Goal: Transaction & Acquisition: Obtain resource

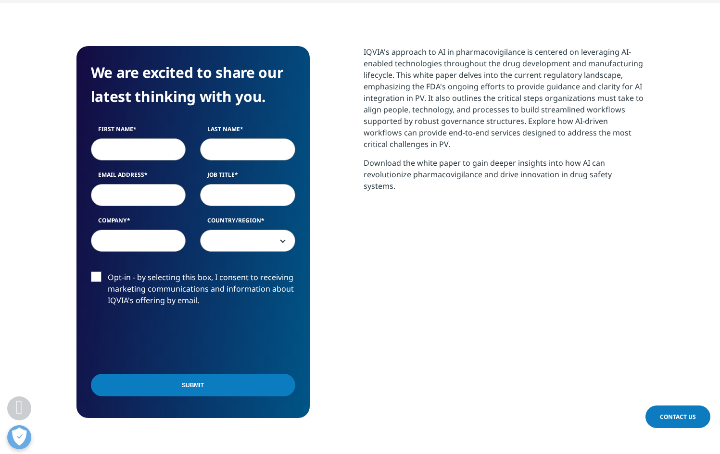
scroll to position [458, 0]
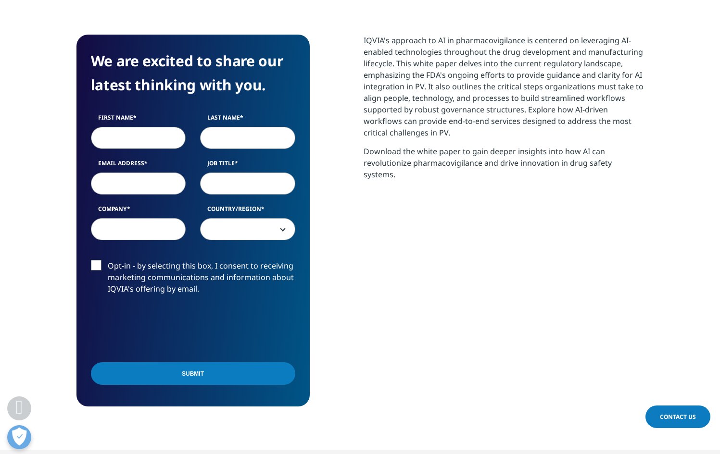
click at [113, 133] on input "First Name" at bounding box center [138, 138] width 95 height 22
type input "[PERSON_NAME]"
type input "[PERSON_NAME][EMAIL_ADDRESS][DOMAIN_NAME]"
type input "ConceptVines"
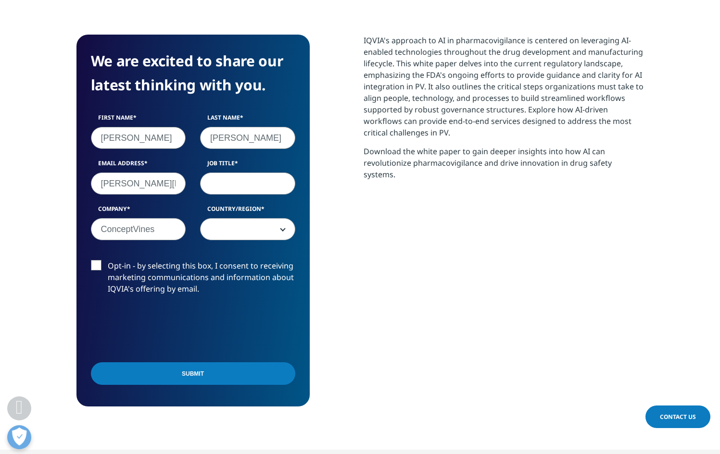
select select "[GEOGRAPHIC_DATA]"
click at [208, 183] on input "Job Title" at bounding box center [247, 184] width 95 height 22
type input "CPTO"
click at [96, 261] on label "Opt-in - by selecting this box, I consent to receiving marketing communications…" at bounding box center [193, 280] width 204 height 40
click at [108, 260] on input "Opt-in - by selecting this box, I consent to receiving marketing communications…" at bounding box center [108, 260] width 0 height 0
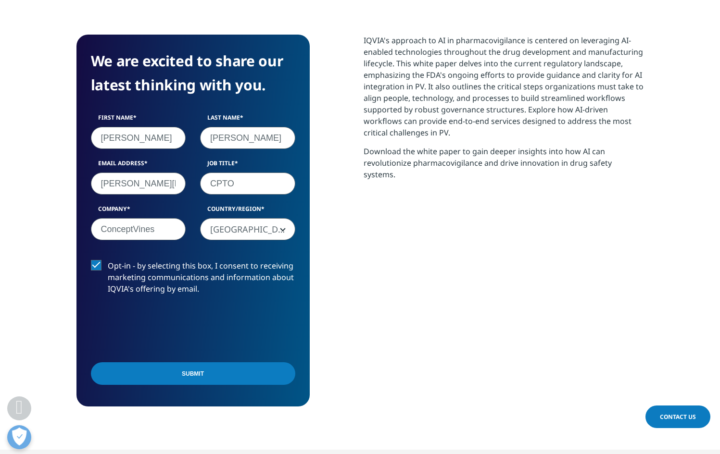
click at [147, 379] on input "Submit" at bounding box center [193, 373] width 204 height 23
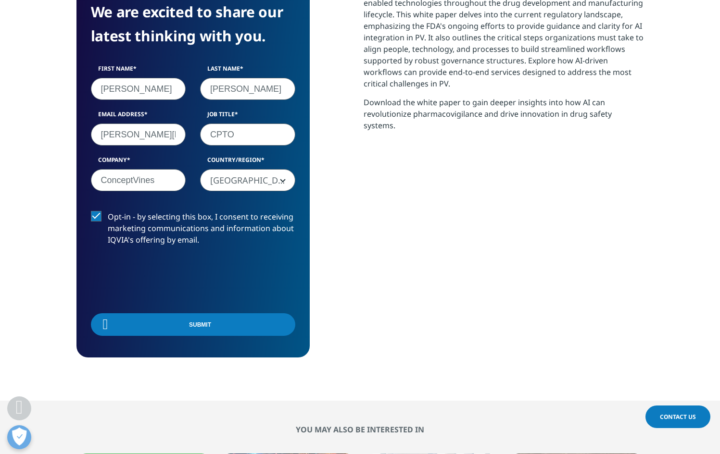
scroll to position [165, 567]
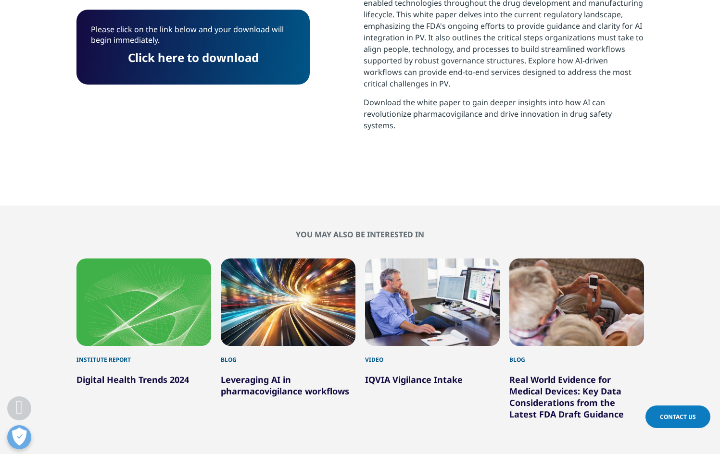
click at [177, 55] on link "Click here to download" at bounding box center [193, 58] width 131 height 16
